Goal: Information Seeking & Learning: Learn about a topic

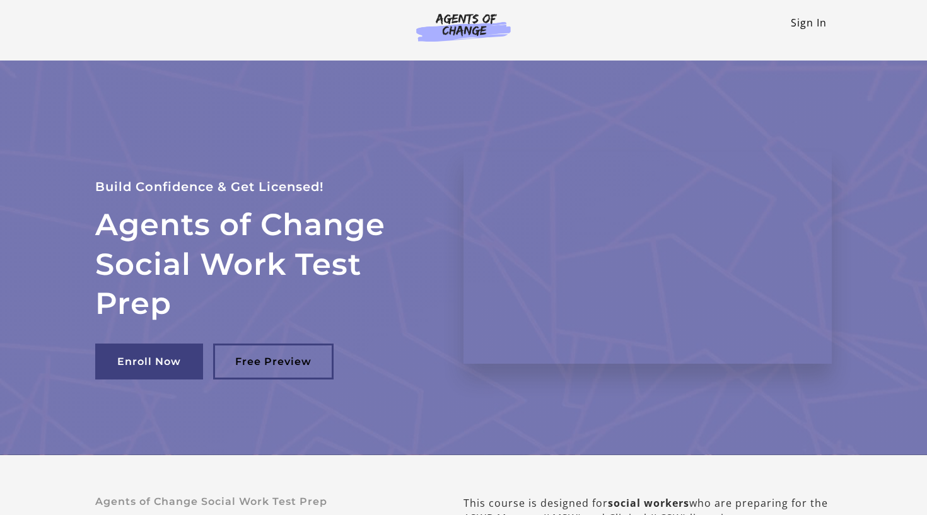
click at [798, 26] on link "Sign In" at bounding box center [809, 23] width 36 height 14
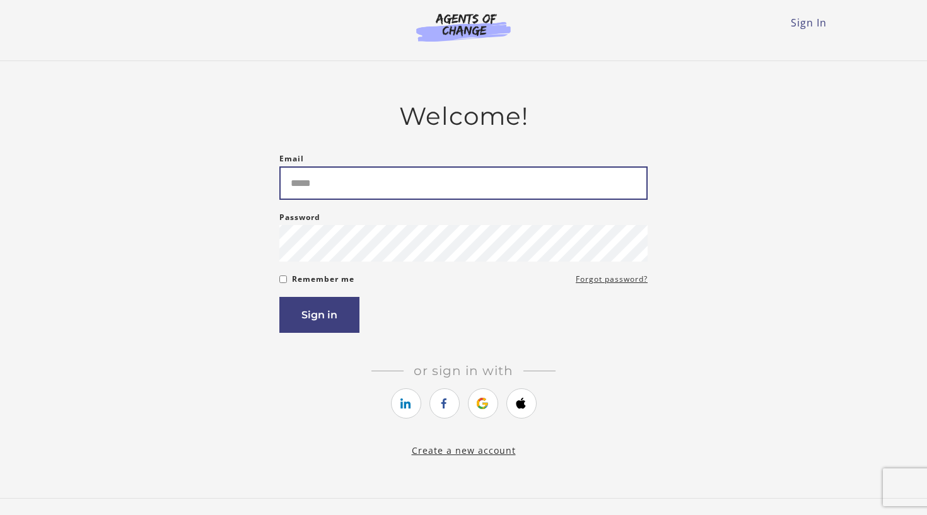
type input "**********"
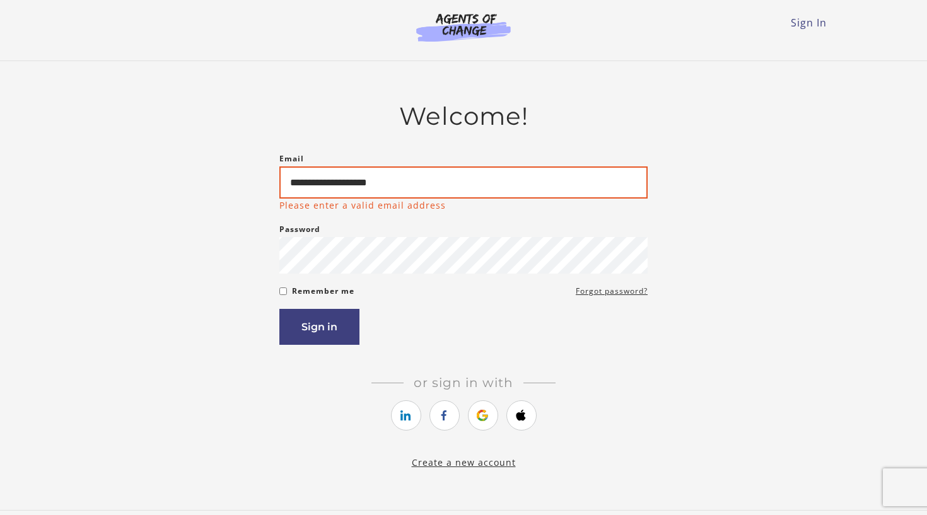
click at [431, 180] on input "**********" at bounding box center [463, 182] width 368 height 32
type input "**********"
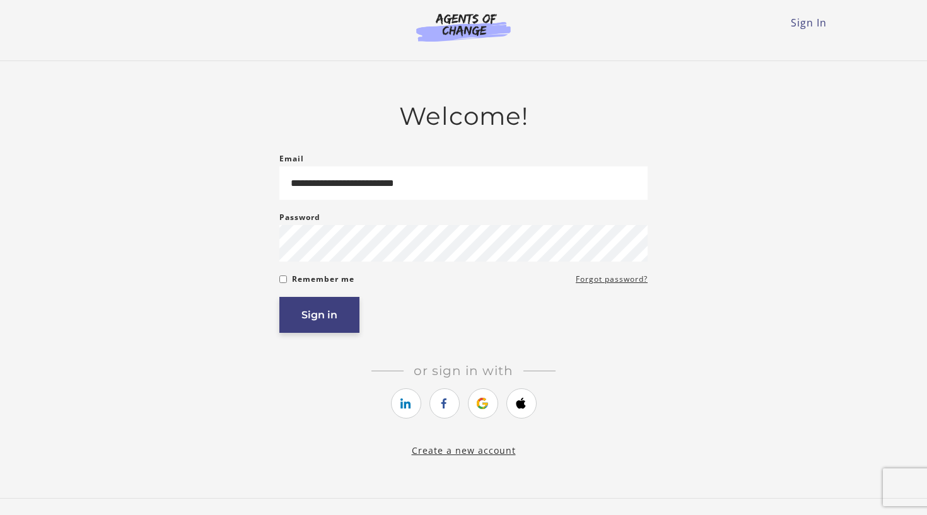
click at [332, 340] on article "**********" at bounding box center [463, 272] width 368 height 341
click at [333, 320] on button "Sign in" at bounding box center [319, 315] width 80 height 36
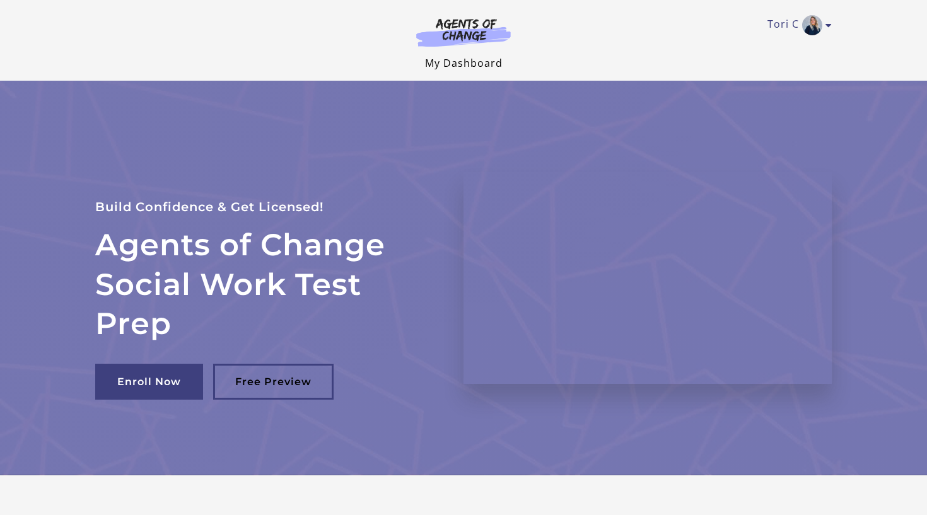
click at [472, 56] on link "My Dashboard" at bounding box center [464, 63] width 78 height 14
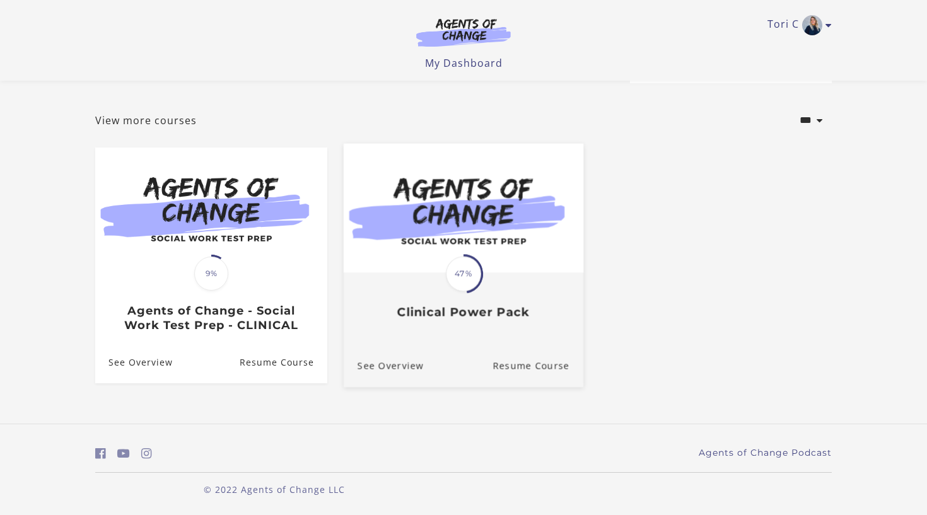
scroll to position [50, 0]
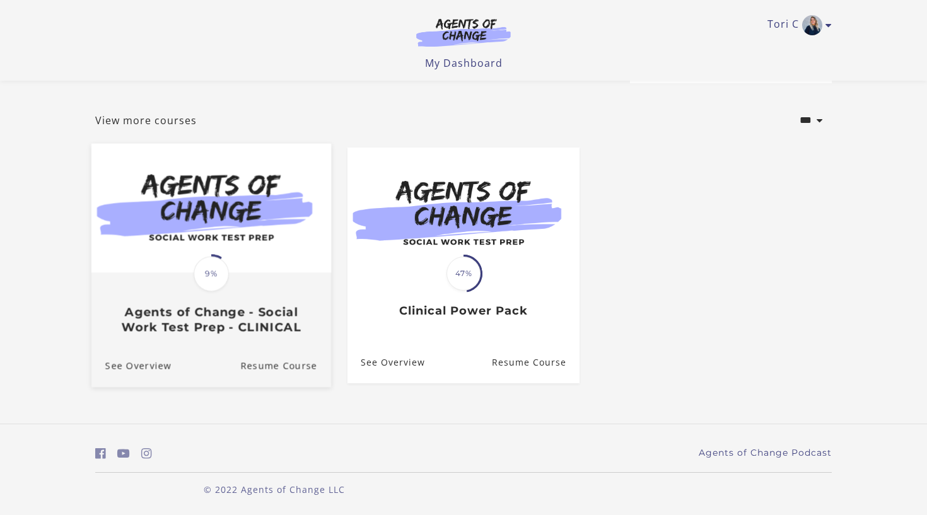
click at [304, 246] on img at bounding box center [211, 207] width 240 height 129
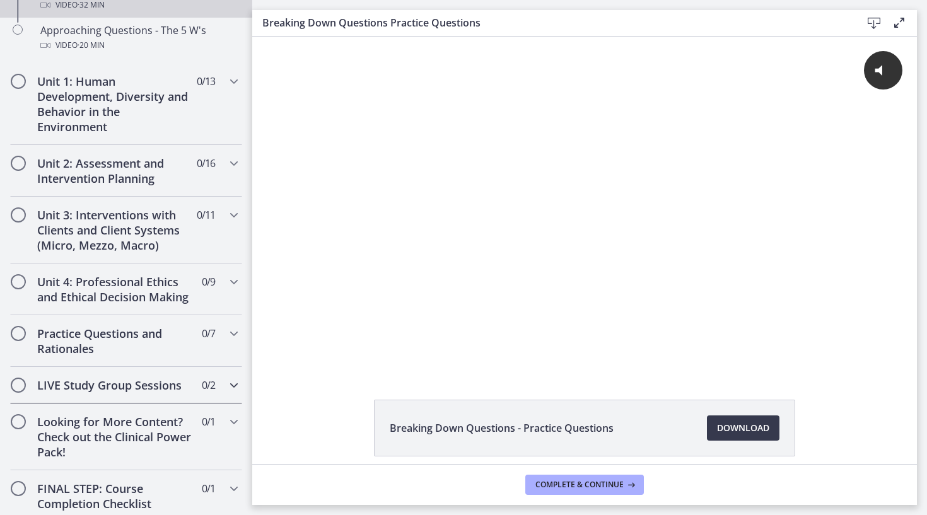
scroll to position [452, 0]
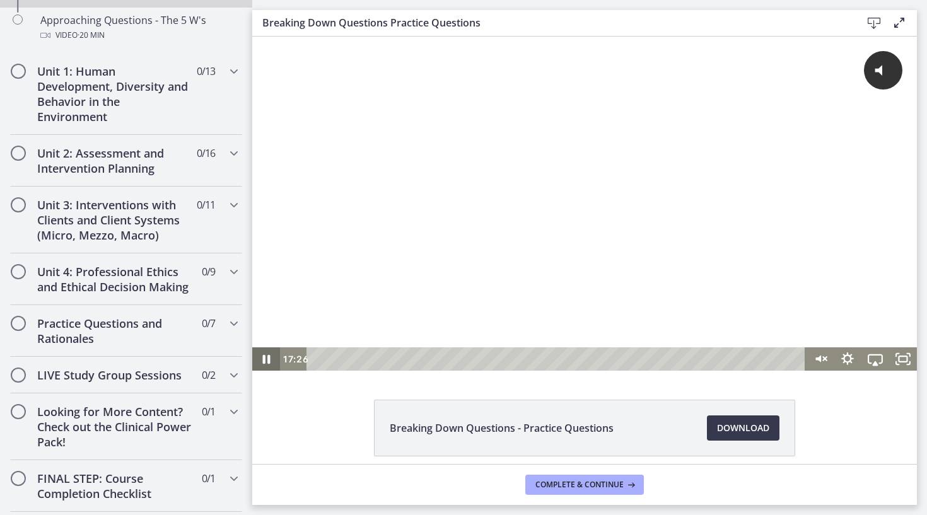
click at [264, 360] on icon "Pause" at bounding box center [267, 359] width 8 height 9
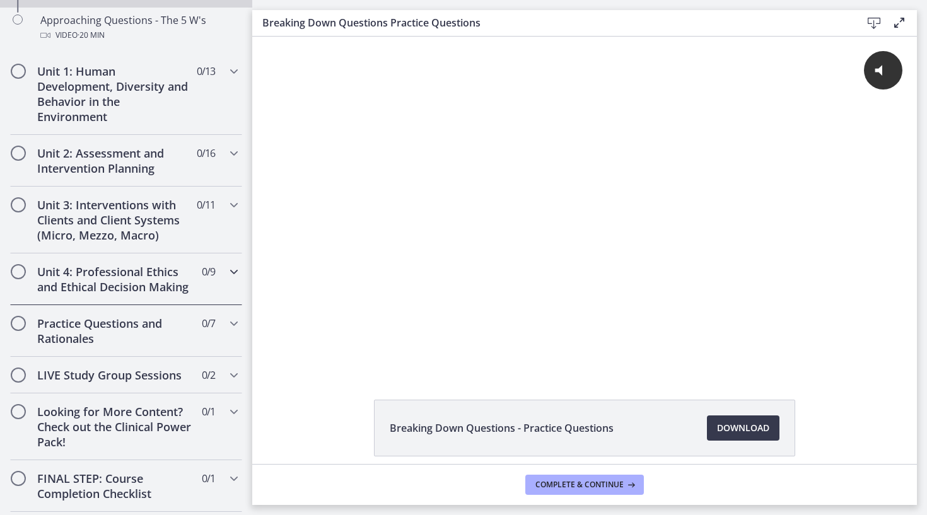
scroll to position [445, 0]
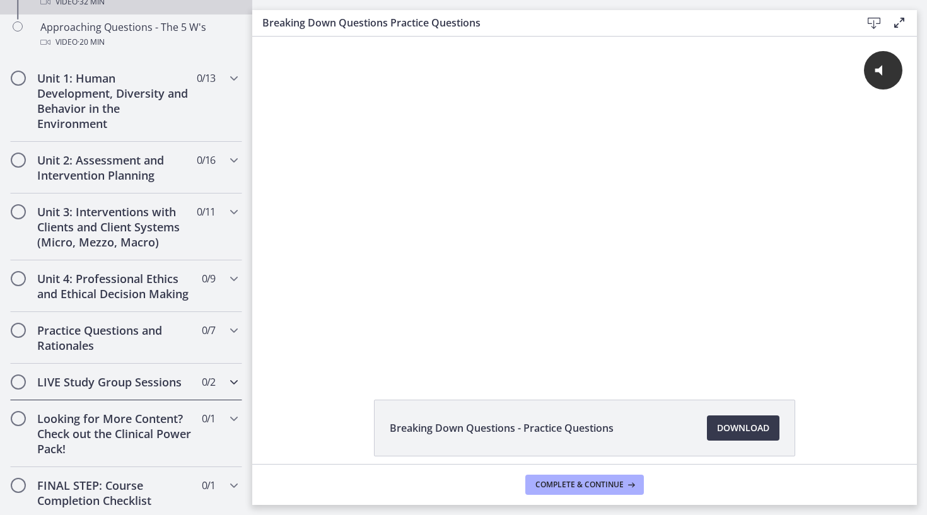
click at [214, 385] on span "0 / 2 Completed" at bounding box center [208, 381] width 13 height 15
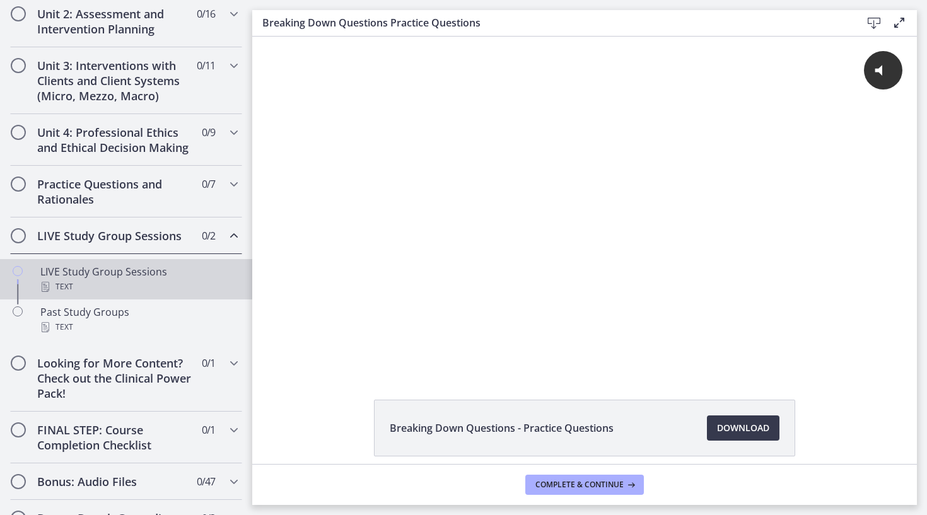
click at [128, 272] on div "LIVE Study Group Sessions Text" at bounding box center [138, 279] width 197 height 30
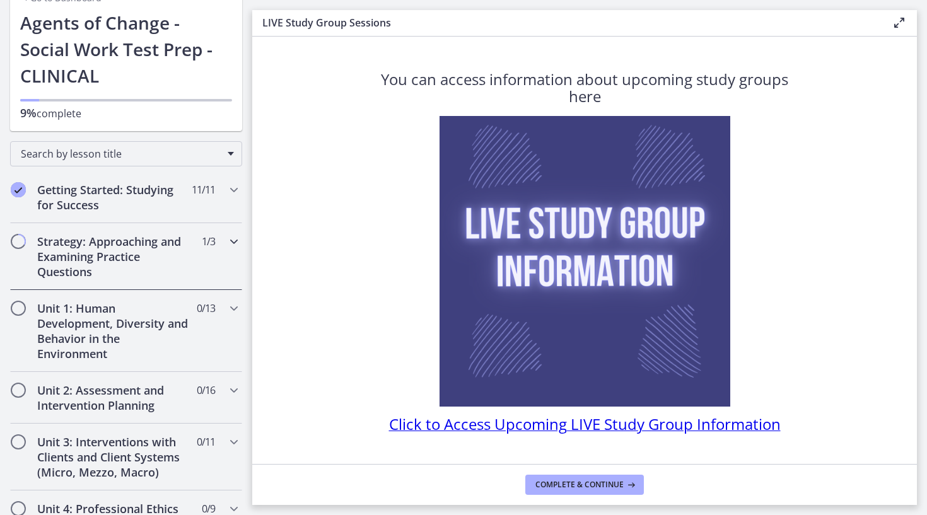
scroll to position [56, 0]
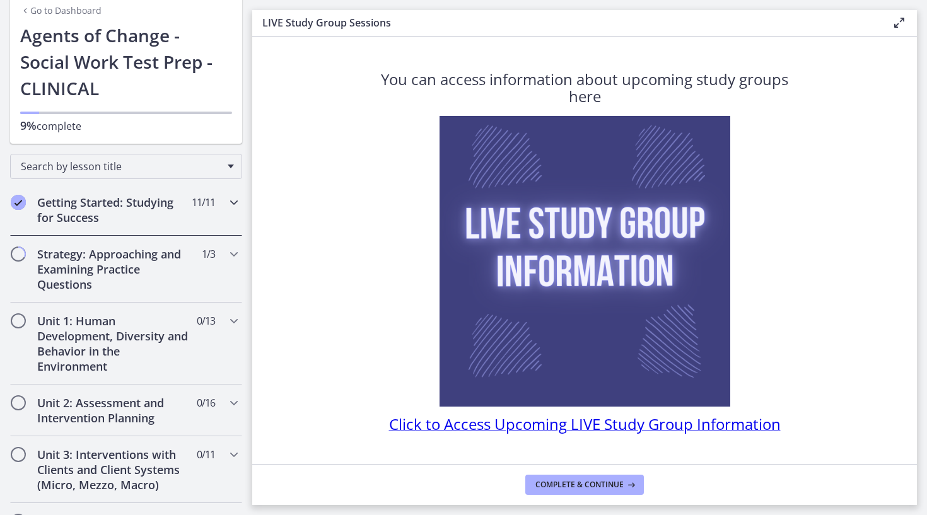
click at [160, 216] on h2 "Getting Started: Studying for Success" at bounding box center [114, 210] width 154 height 30
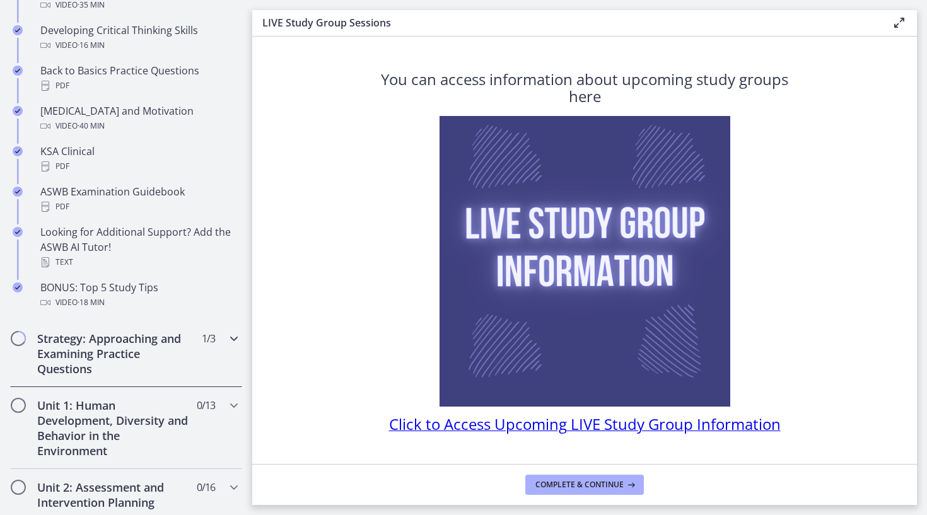
scroll to position [479, 0]
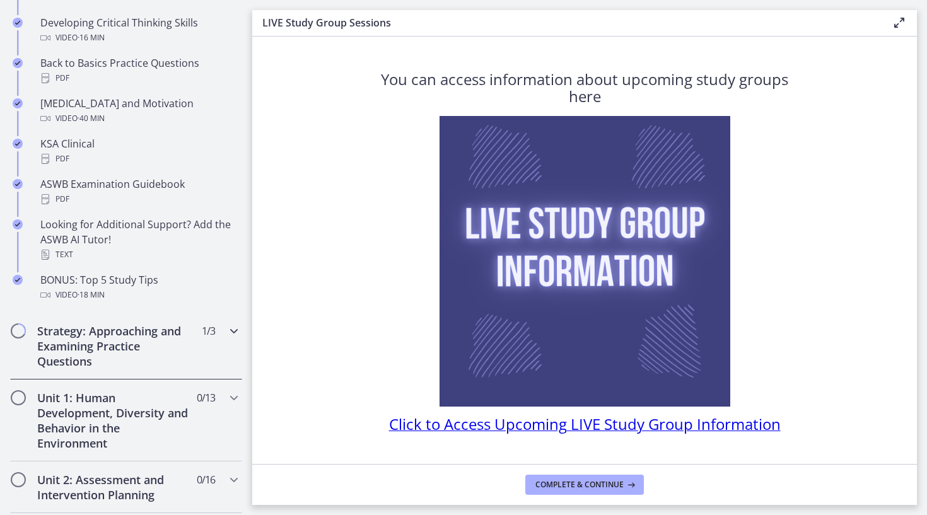
click at [137, 343] on h2 "Strategy: Approaching and Examining Practice Questions" at bounding box center [114, 345] width 154 height 45
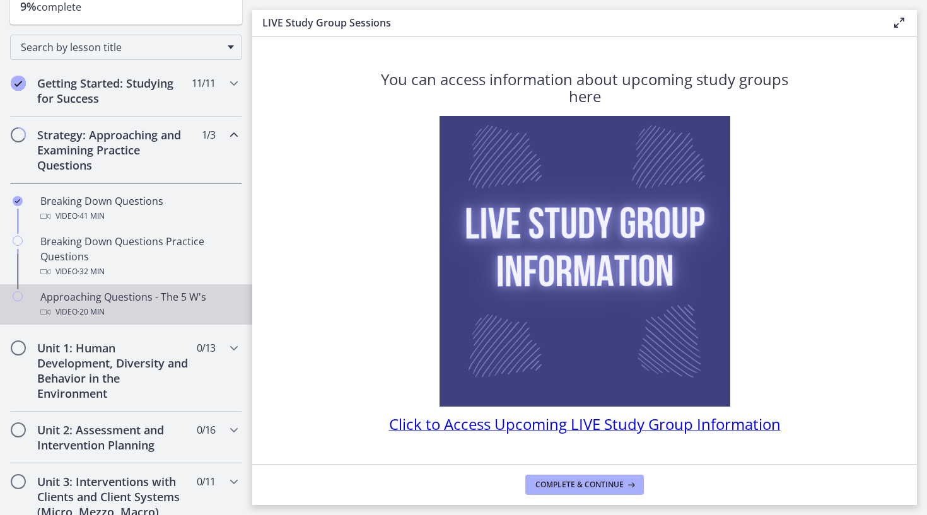
scroll to position [171, 0]
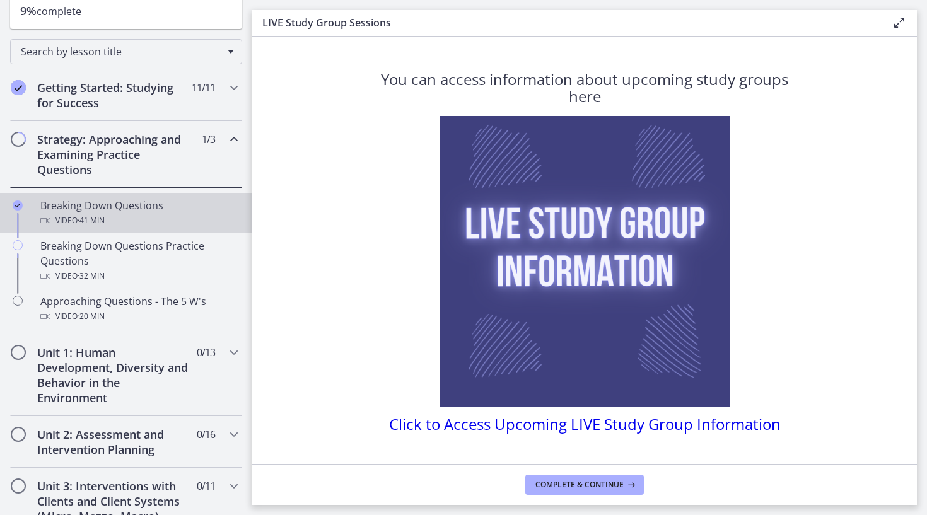
click at [147, 206] on div "Breaking Down Questions Video · 41 min" at bounding box center [138, 213] width 197 height 30
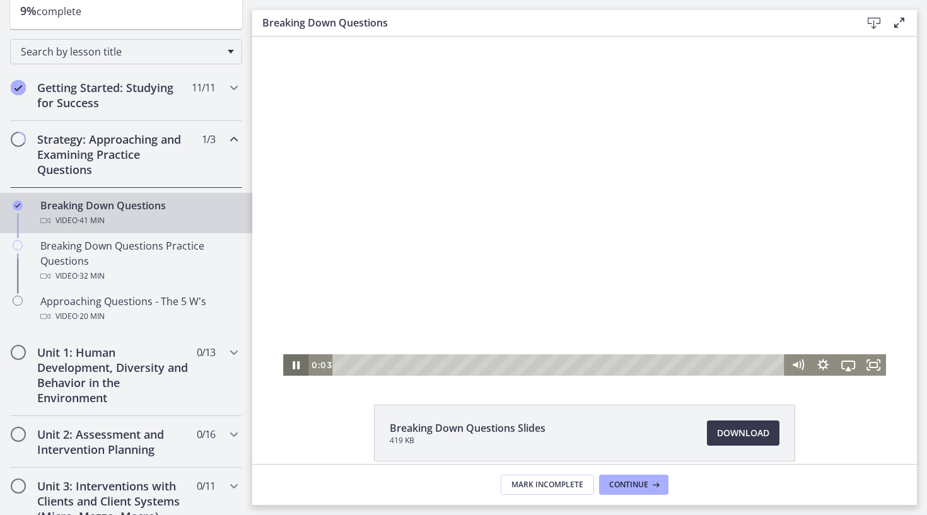
click at [298, 364] on icon "Pause" at bounding box center [296, 365] width 7 height 8
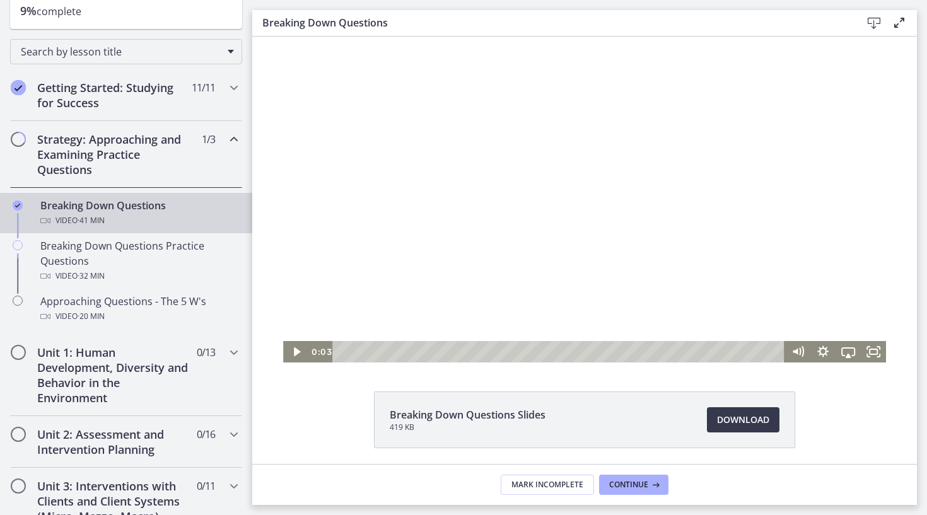
scroll to position [18, 0]
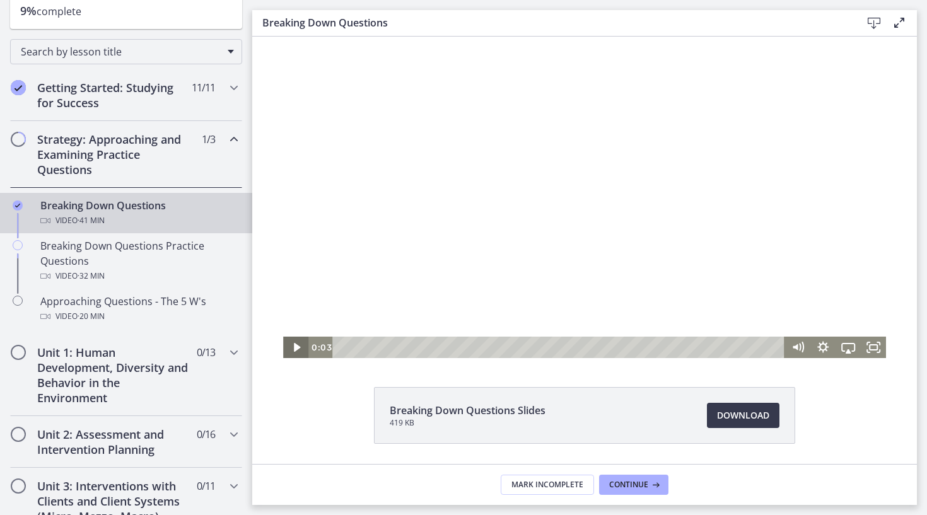
click at [294, 349] on icon "Play Video" at bounding box center [296, 347] width 6 height 9
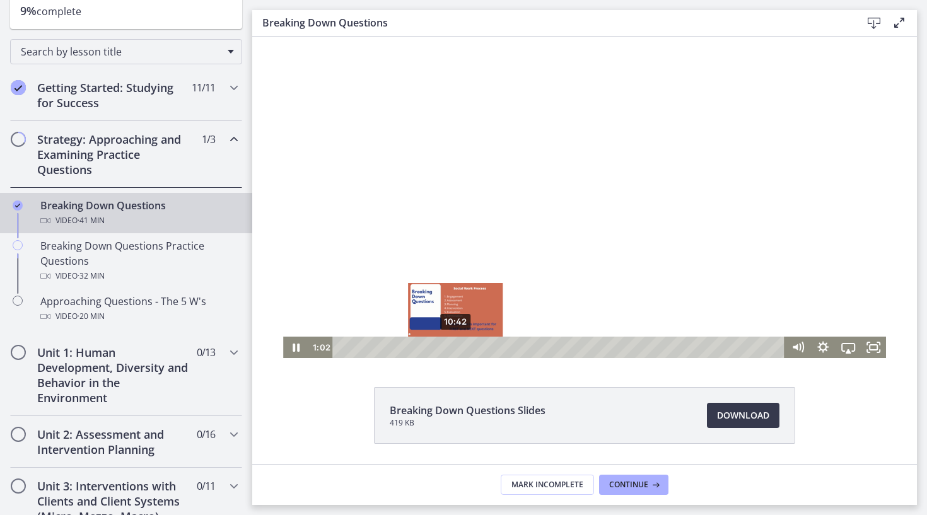
click at [456, 351] on div "10:42" at bounding box center [560, 347] width 437 height 21
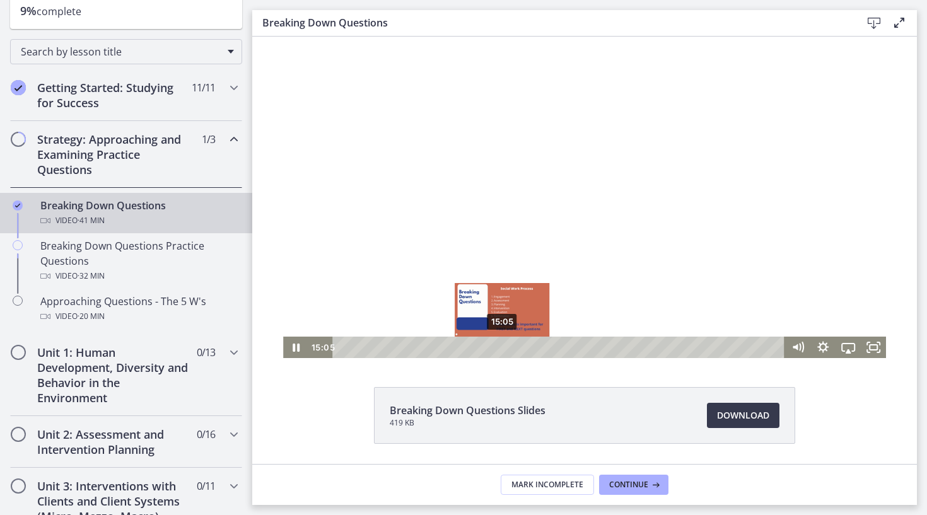
click at [502, 348] on div "15:05" at bounding box center [560, 347] width 437 height 21
click at [484, 344] on div "13:26" at bounding box center [560, 347] width 437 height 21
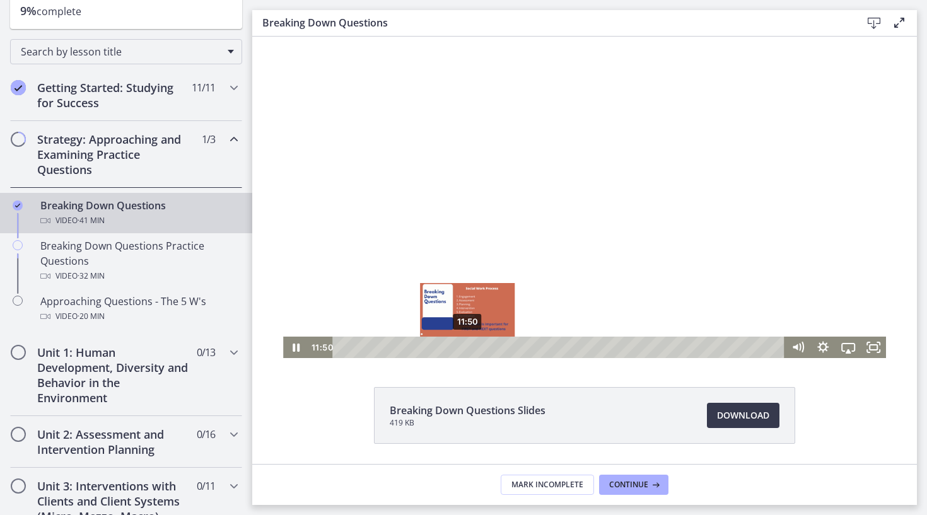
click at [468, 344] on div "11:50" at bounding box center [560, 347] width 437 height 21
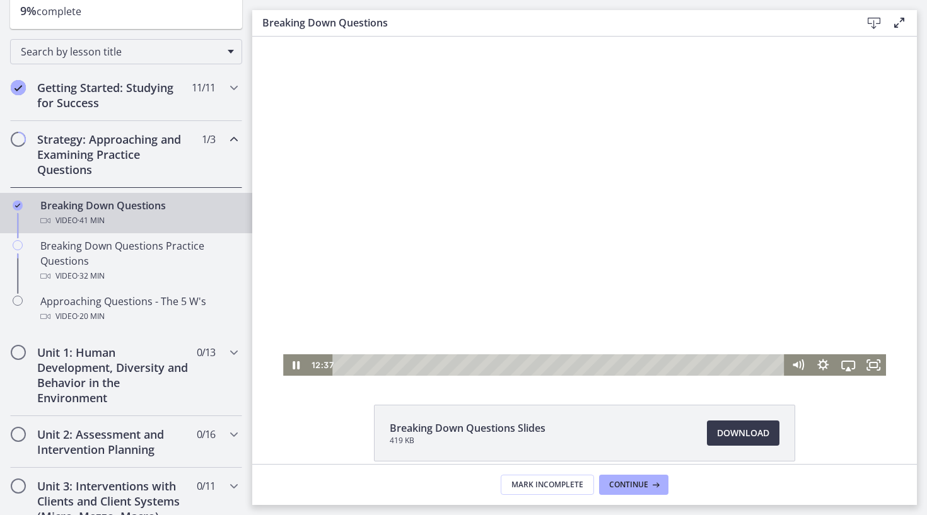
scroll to position [0, 0]
click at [822, 372] on icon "Show settings menu" at bounding box center [822, 364] width 25 height 21
click at [838, 321] on span "Speed" at bounding box center [832, 321] width 32 height 21
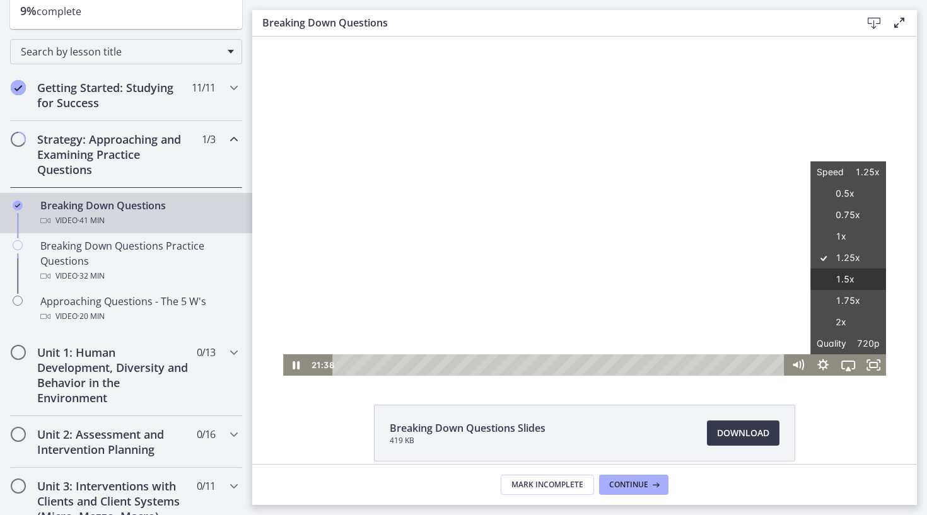
click at [847, 280] on label "1.5x" at bounding box center [848, 280] width 76 height 22
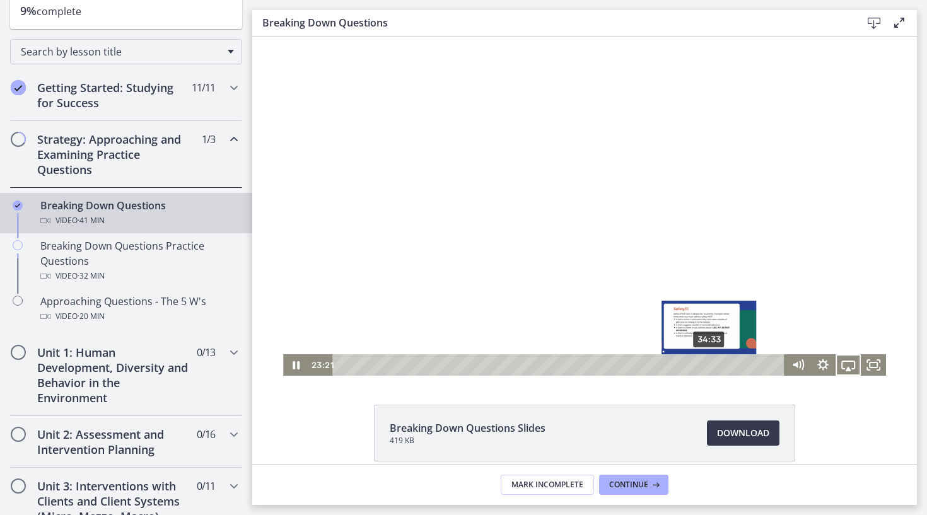
click at [710, 362] on div "34:33" at bounding box center [560, 364] width 437 height 21
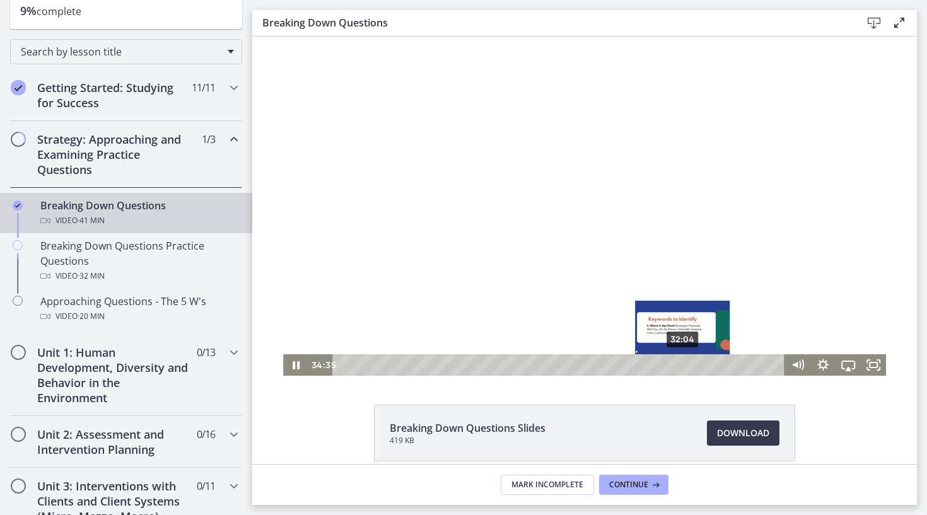
click at [683, 364] on div "32:04" at bounding box center [560, 364] width 437 height 21
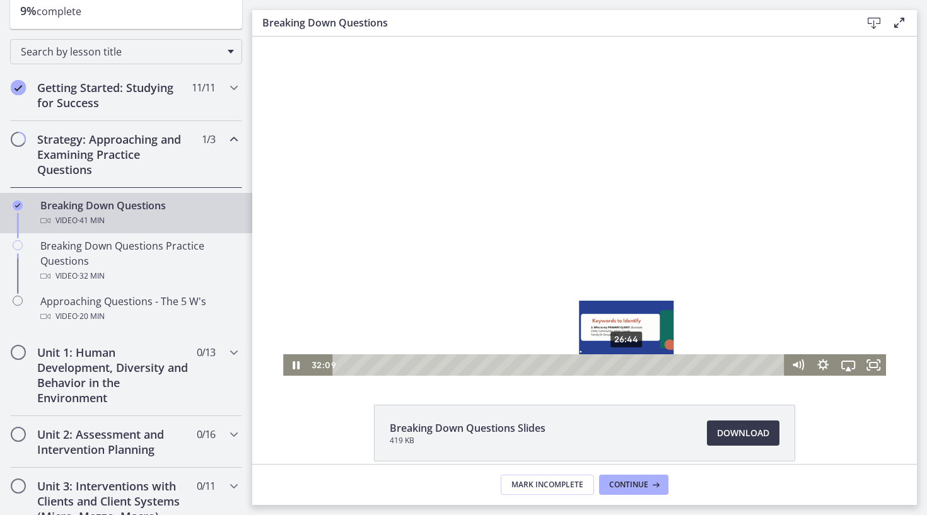
click at [615, 363] on div "26:44" at bounding box center [560, 364] width 437 height 21
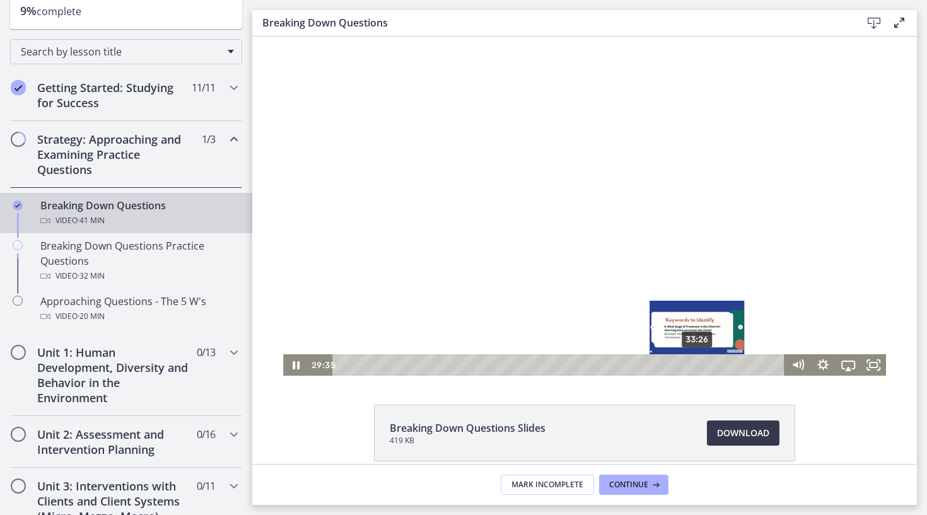
click at [700, 363] on div "33:26" at bounding box center [560, 364] width 437 height 21
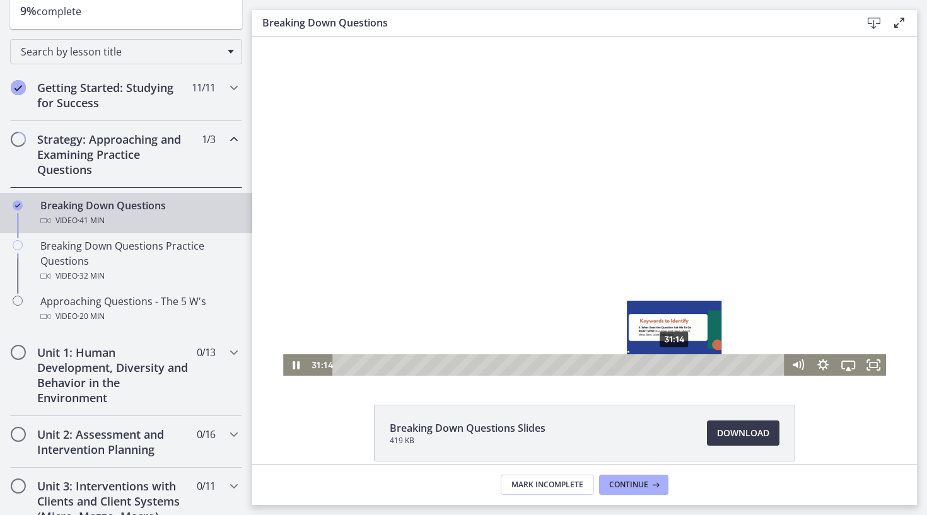
click at [675, 363] on div "31:14" at bounding box center [560, 364] width 437 height 21
click at [656, 363] on div "29:28" at bounding box center [560, 364] width 437 height 21
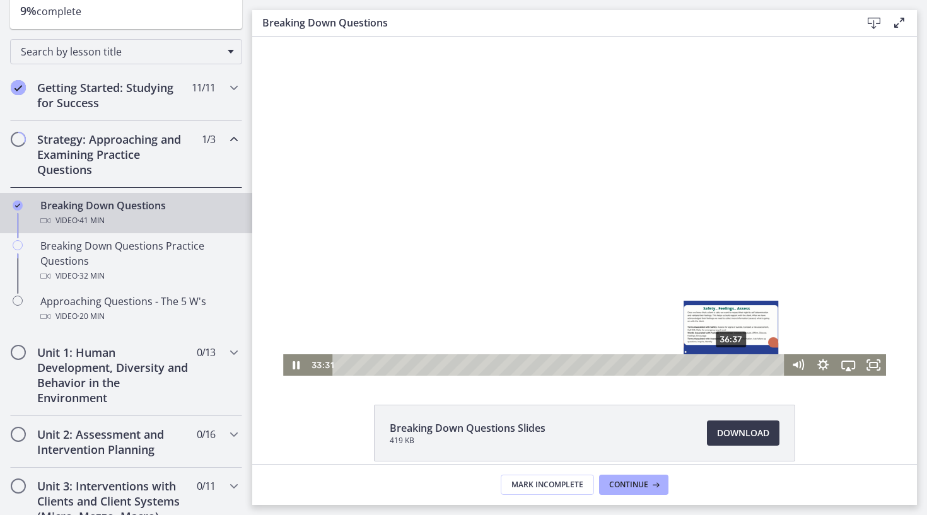
click at [733, 368] on div "36:37" at bounding box center [560, 364] width 437 height 21
click at [719, 363] on div "35:23" at bounding box center [560, 364] width 437 height 21
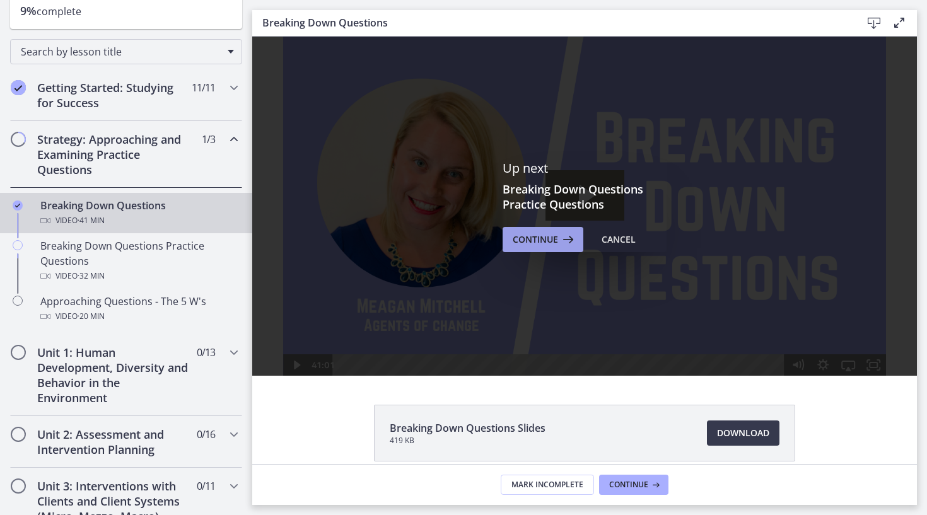
click at [517, 240] on span "Continue" at bounding box center [535, 239] width 45 height 15
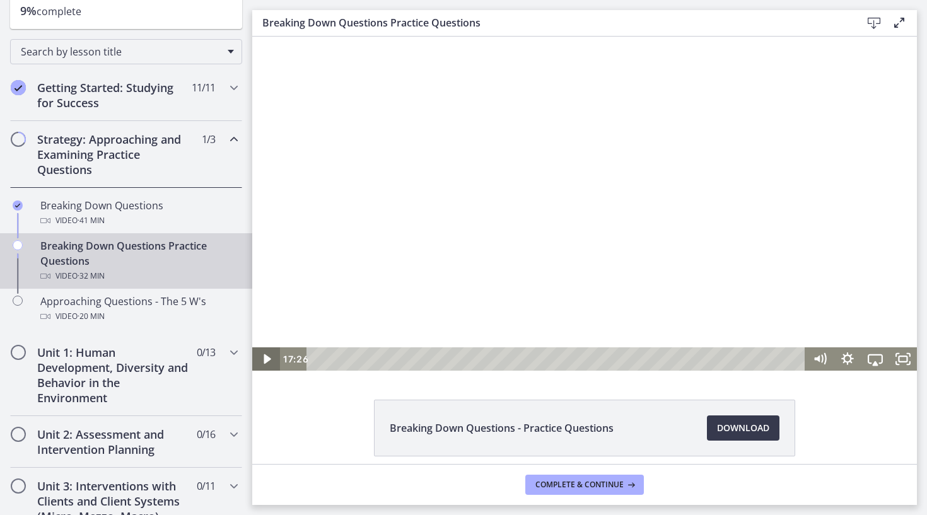
click at [264, 365] on icon "Play Video" at bounding box center [267, 358] width 28 height 23
click at [262, 361] on icon "Pause" at bounding box center [266, 358] width 28 height 23
click at [262, 361] on icon "Play Video" at bounding box center [267, 359] width 33 height 28
click at [265, 359] on icon "Pause" at bounding box center [266, 358] width 28 height 23
click at [716, 243] on div at bounding box center [584, 204] width 664 height 334
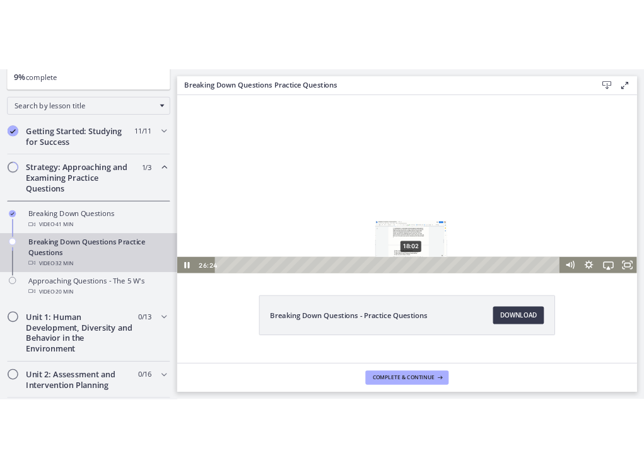
scroll to position [79, 0]
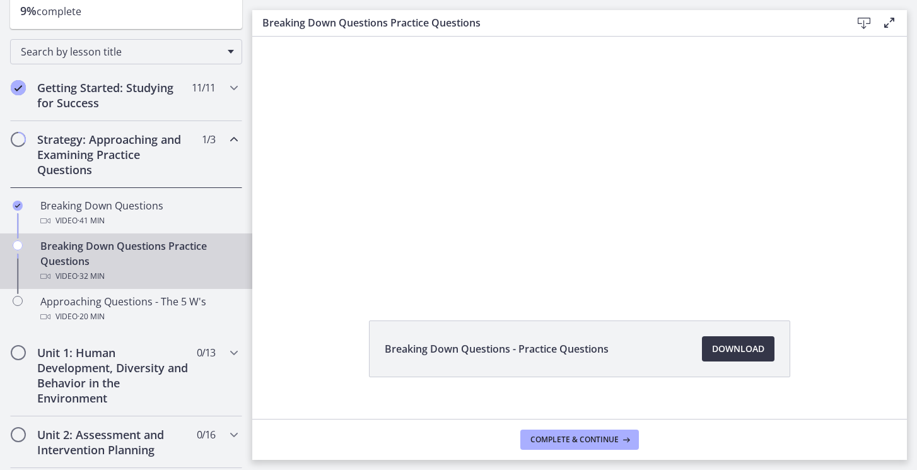
click at [721, 348] on span "Download Opens in a new window" at bounding box center [738, 348] width 52 height 15
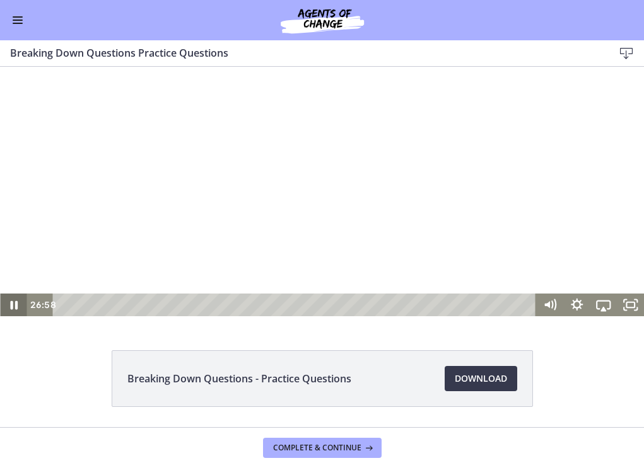
click at [10, 303] on icon "Pause" at bounding box center [14, 305] width 8 height 9
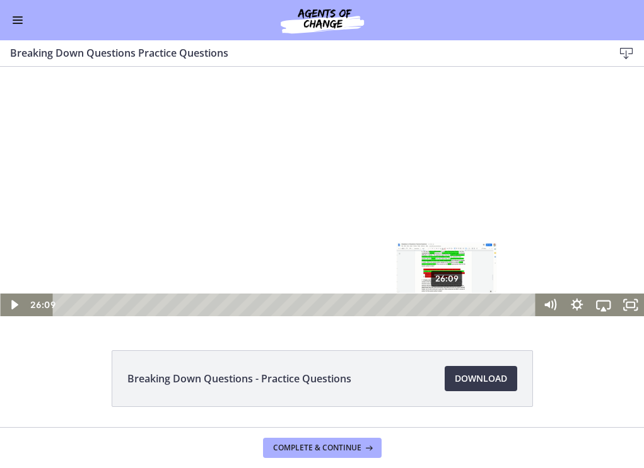
click at [448, 305] on div "26:09" at bounding box center [295, 305] width 467 height 23
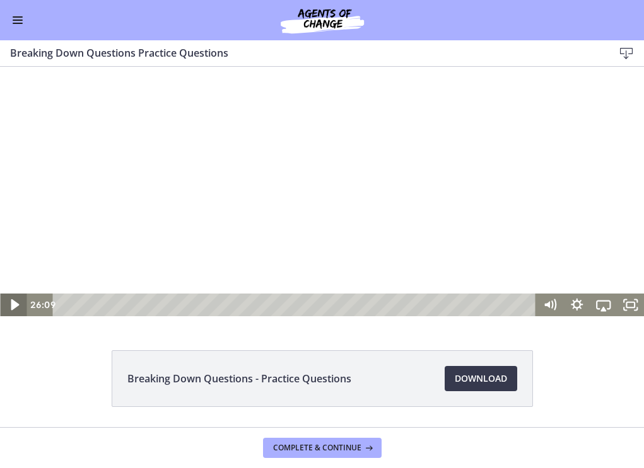
click at [17, 306] on icon "Play Video" at bounding box center [15, 304] width 32 height 27
click at [16, 309] on icon "Pause" at bounding box center [14, 305] width 8 height 9
